Goal: Information Seeking & Learning: Learn about a topic

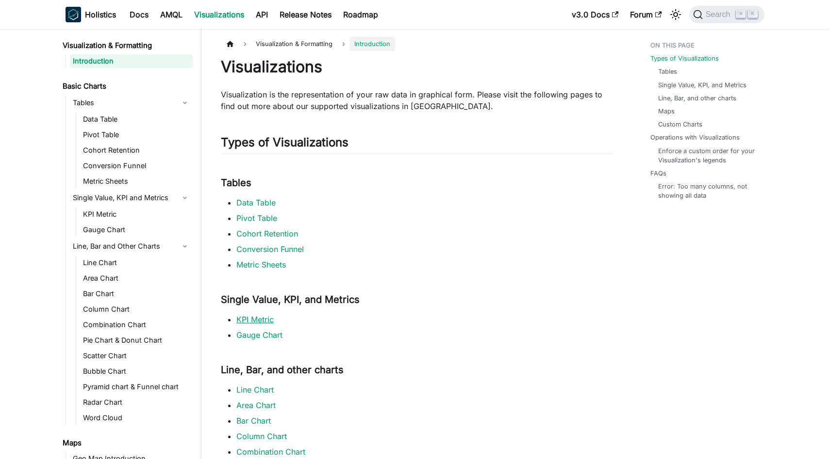
click at [260, 321] on link "KPI Metric" at bounding box center [254, 320] width 37 height 10
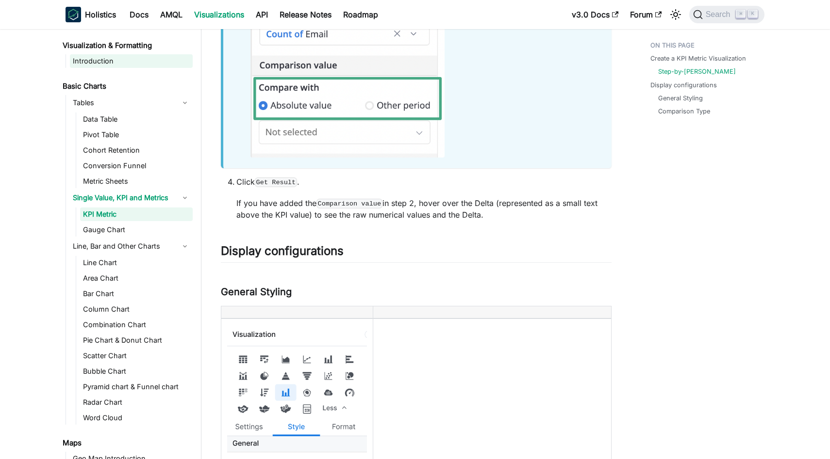
click at [131, 57] on link "Introduction" at bounding box center [131, 61] width 123 height 14
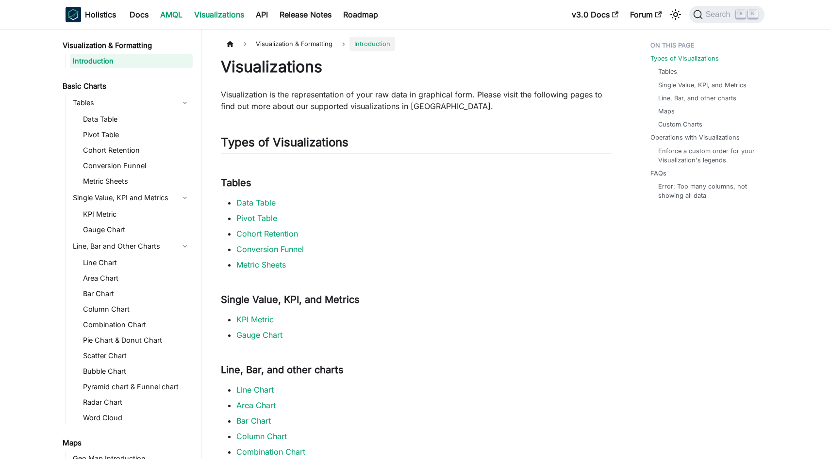
click at [171, 16] on link "AMQL" at bounding box center [171, 15] width 34 height 16
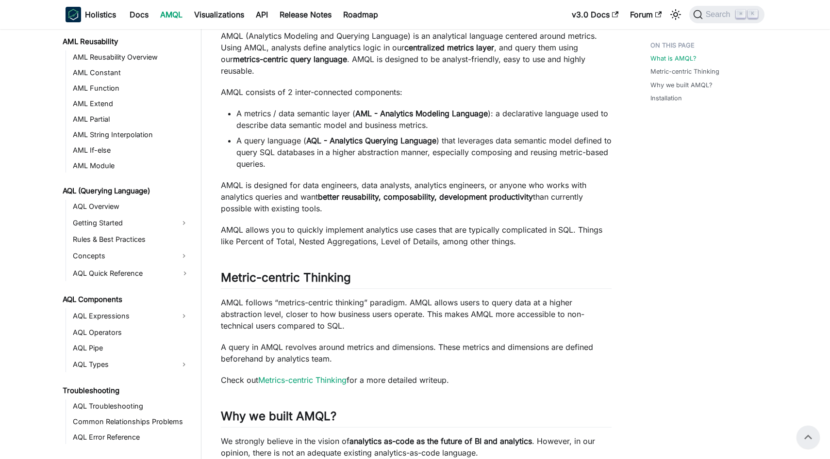
scroll to position [277, 0]
click at [117, 209] on link "AQL Overview" at bounding box center [131, 206] width 123 height 14
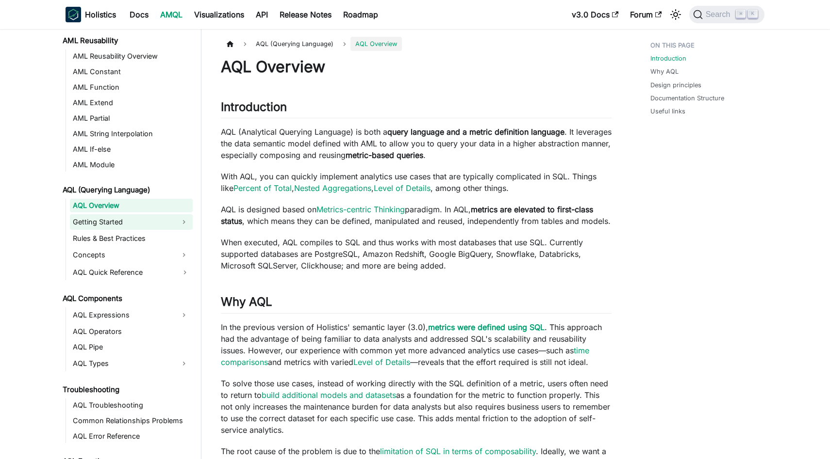
click at [115, 227] on link "Getting Started" at bounding box center [122, 222] width 105 height 16
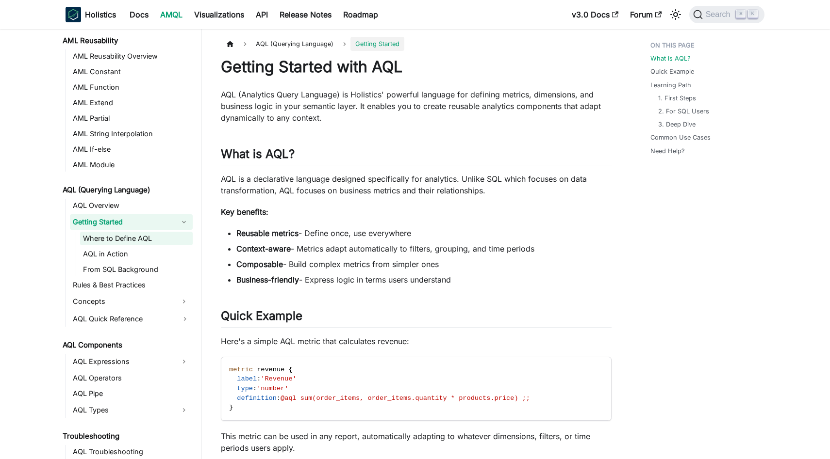
click at [124, 236] on link "Where to Define AQL" at bounding box center [136, 239] width 113 height 14
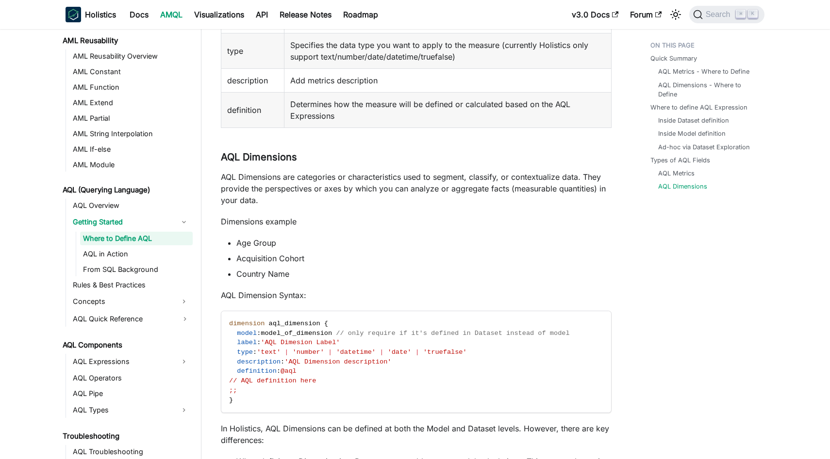
scroll to position [2199, 0]
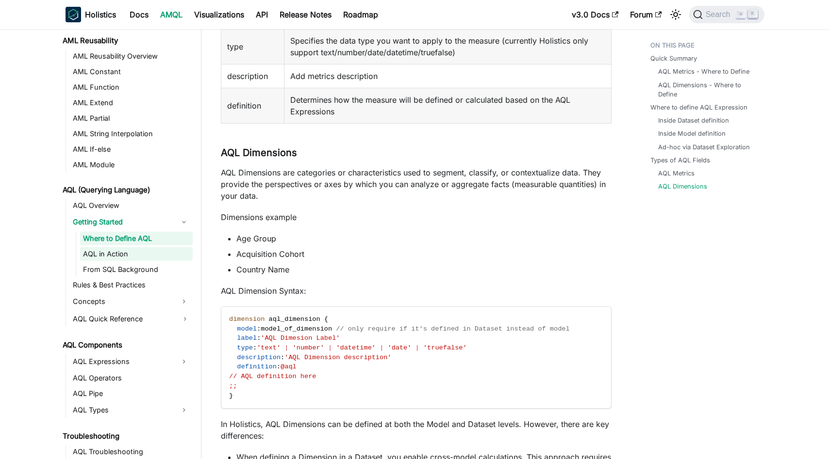
click at [117, 257] on link "AQL in Action" at bounding box center [136, 254] width 113 height 14
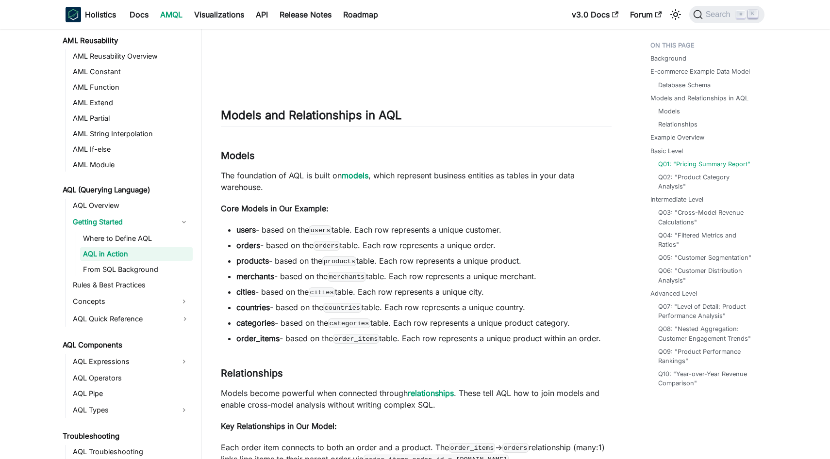
scroll to position [1669, 0]
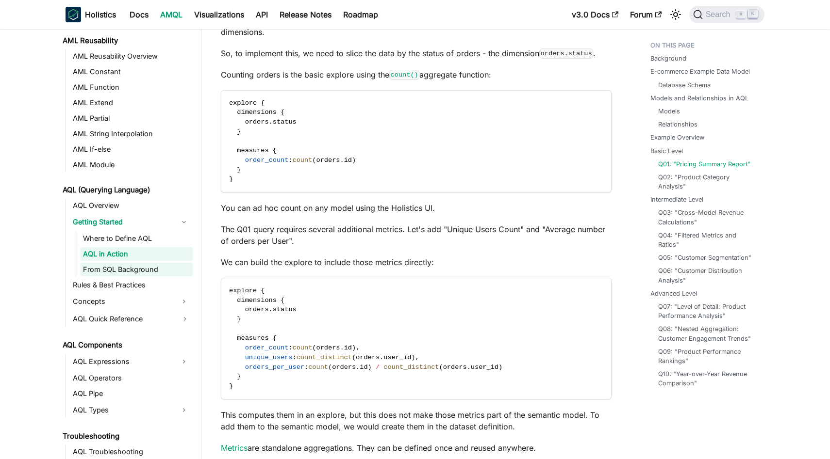
click at [140, 273] on link "From SQL Background" at bounding box center [136, 270] width 113 height 14
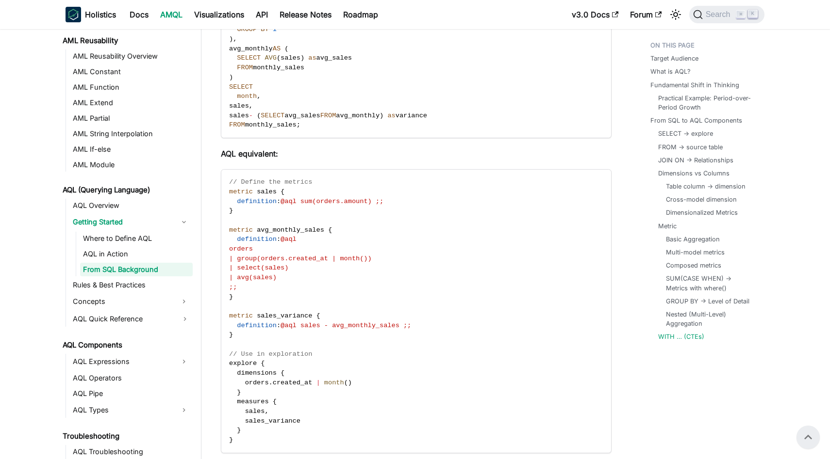
scroll to position [6800, 0]
click at [138, 287] on link "Rules & Best Practices" at bounding box center [131, 285] width 123 height 14
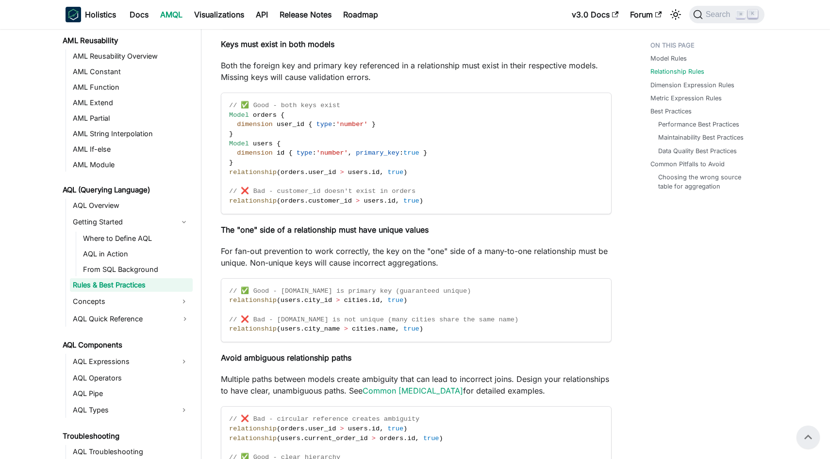
scroll to position [2398, 0]
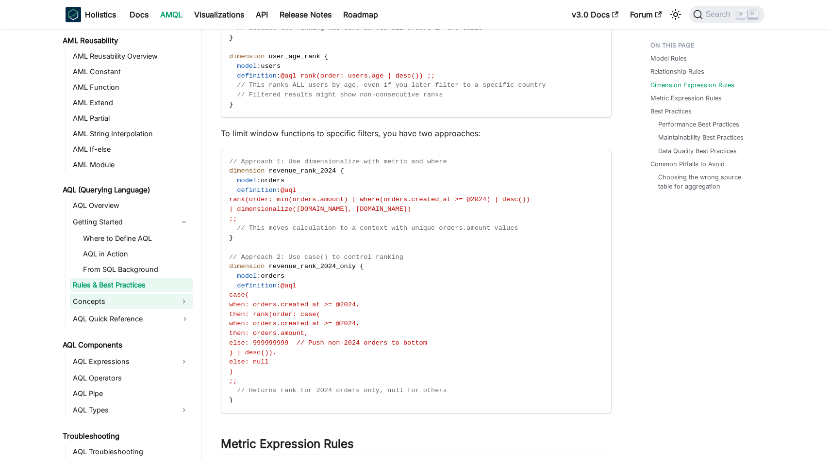
click at [144, 305] on link "Concepts" at bounding box center [122, 302] width 105 height 16
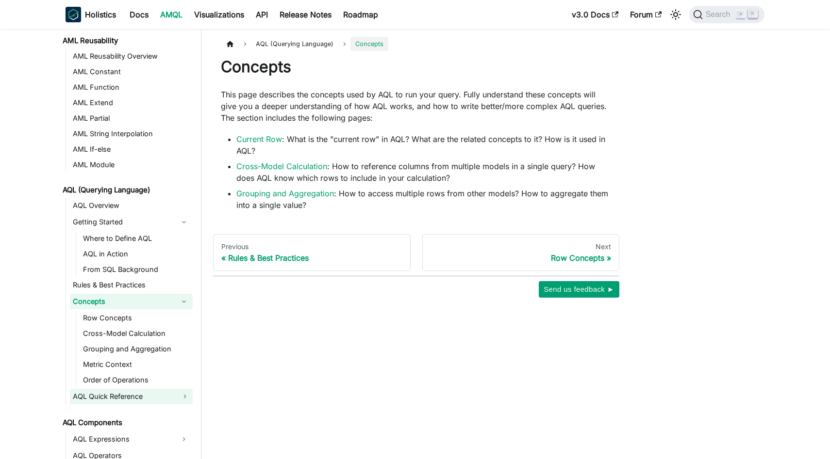
click at [118, 395] on link "AQL Quick Reference" at bounding box center [131, 397] width 123 height 16
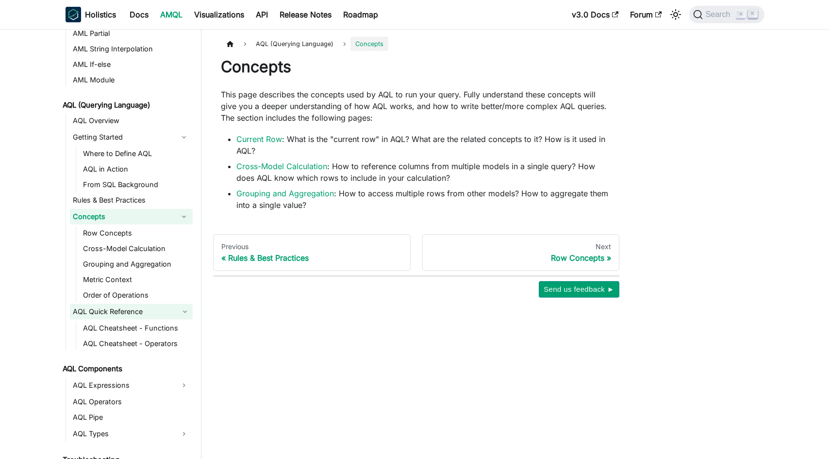
scroll to position [362, 0]
click at [147, 325] on link "AQL Cheatsheet - Functions" at bounding box center [136, 328] width 113 height 14
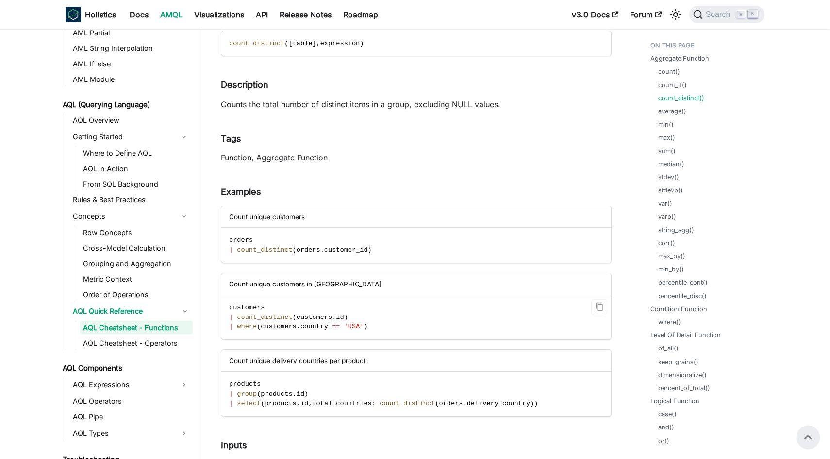
scroll to position [1477, 0]
drag, startPoint x: 374, startPoint y: 328, endPoint x: 222, endPoint y: 310, distance: 153.9
click at [222, 310] on code "customers | count_distinct ( customers . id ) | where ( customers . country == …" at bounding box center [415, 318] width 388 height 44
copy code "customers | count_distinct ( customers . id ) | where ( customers . country == …"
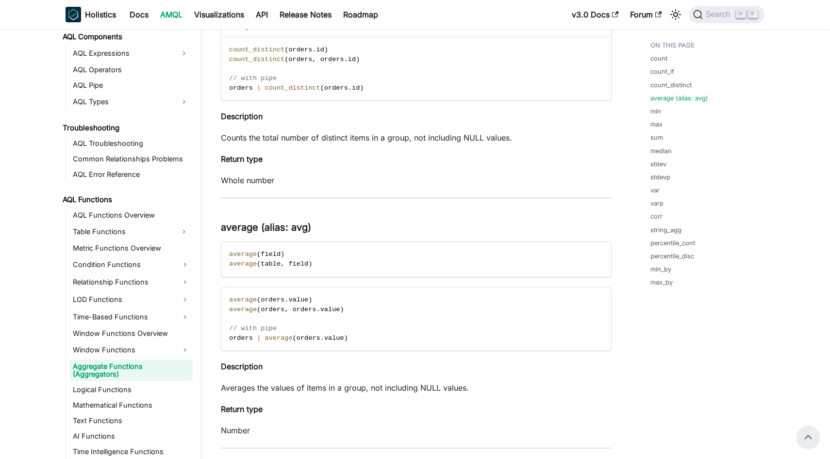
scroll to position [743, 0]
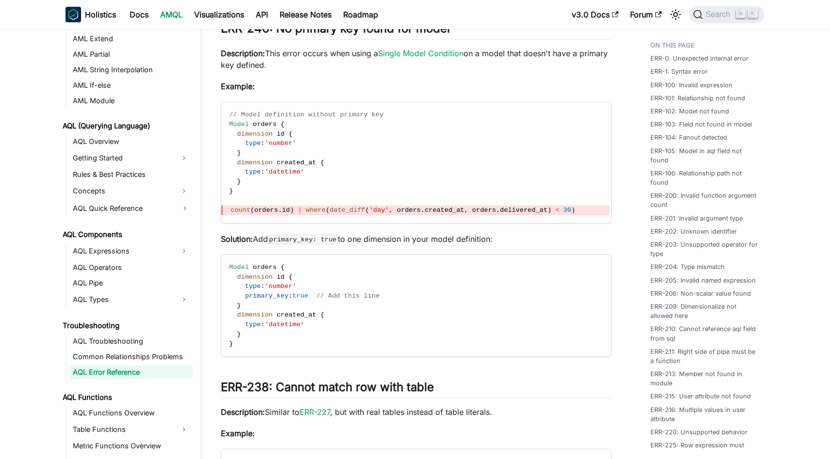
scroll to position [346, 0]
